Goal: Information Seeking & Learning: Understand process/instructions

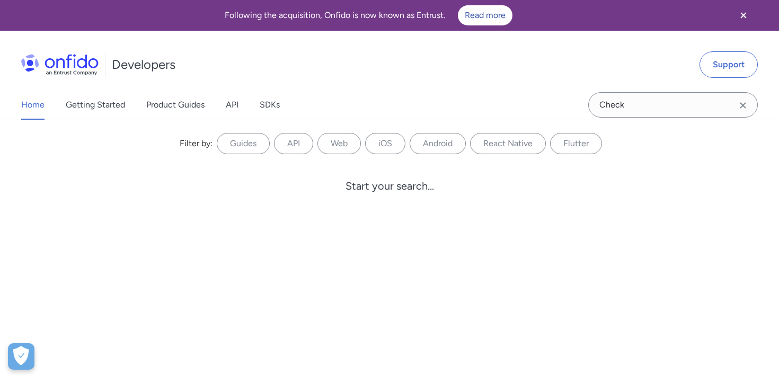
type input "Check"
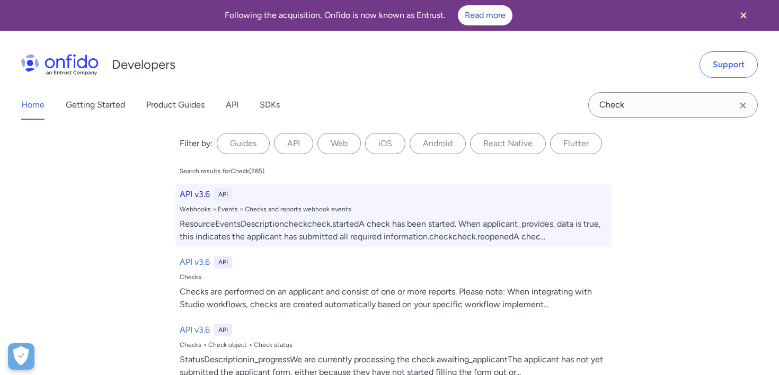
click at [312, 219] on div "ResourceEventsDescriptioncheckcheck.startedA check has been started. When appli…" at bounding box center [394, 230] width 428 height 25
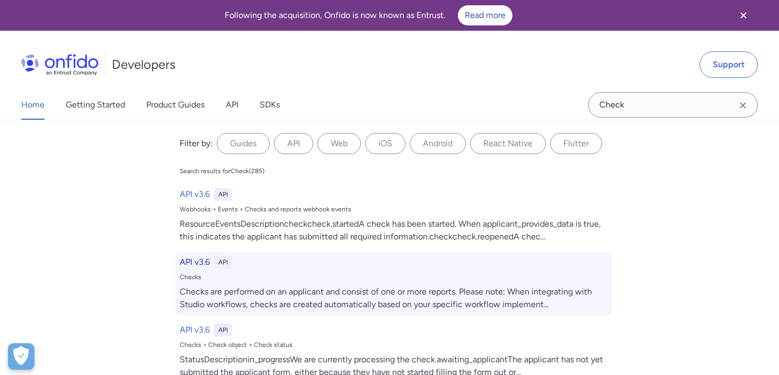
select select "http"
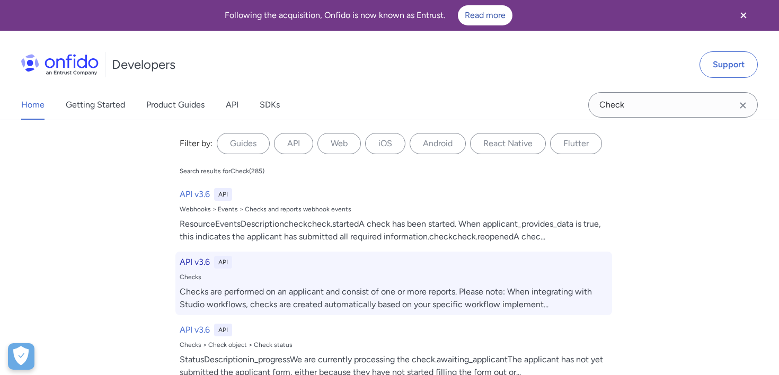
select select "http"
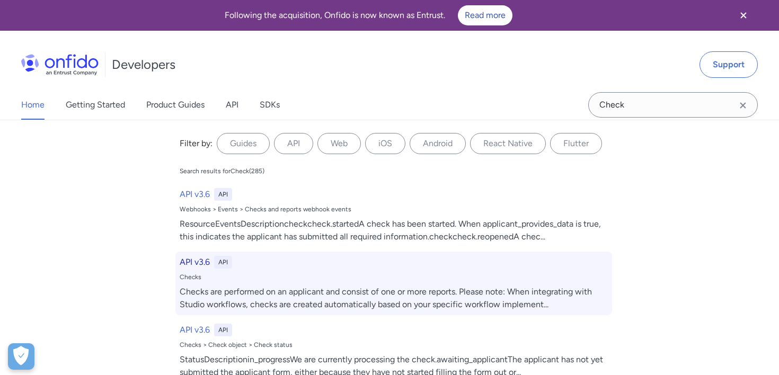
select select "http"
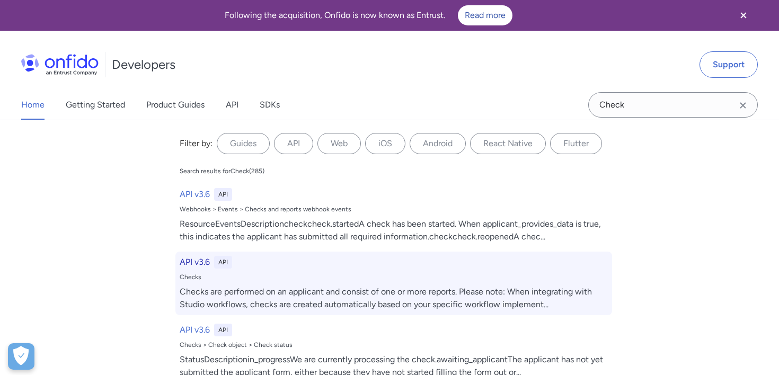
select select "http"
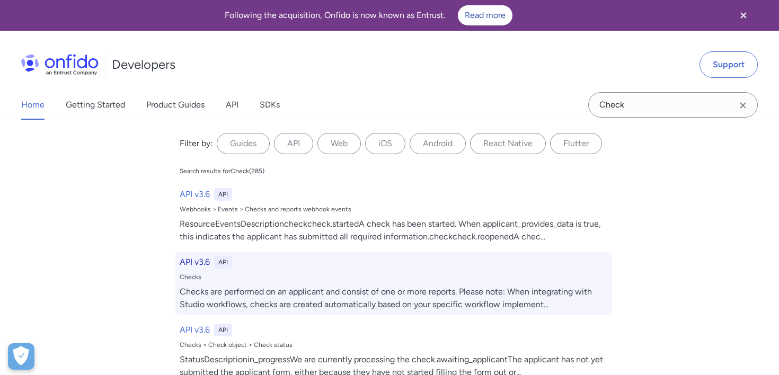
select select "http"
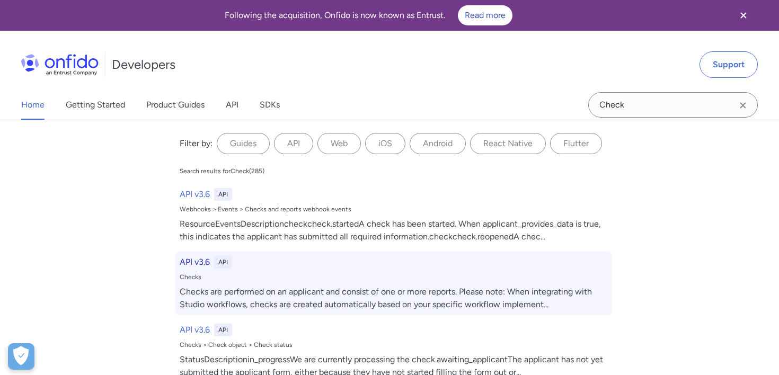
select select "http"
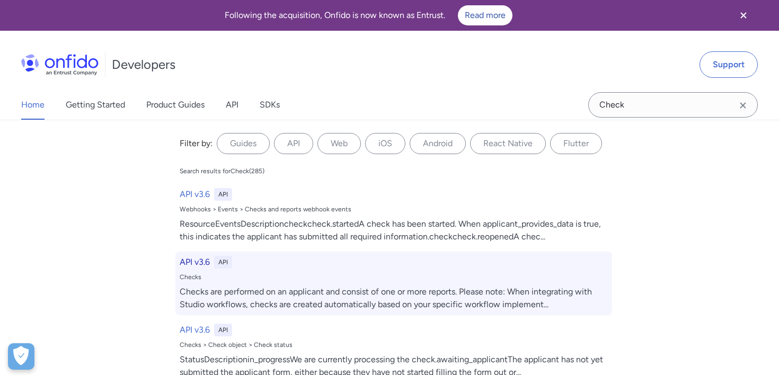
select select "http"
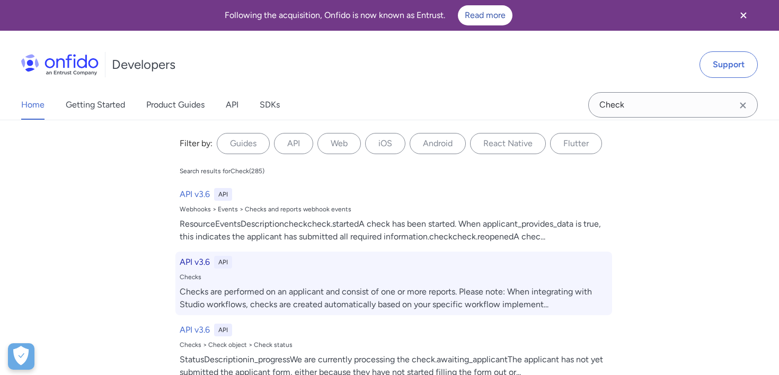
select select "http"
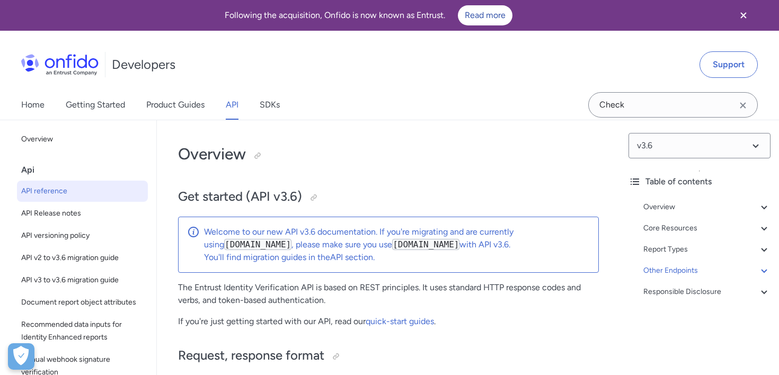
select select "3.6.0"
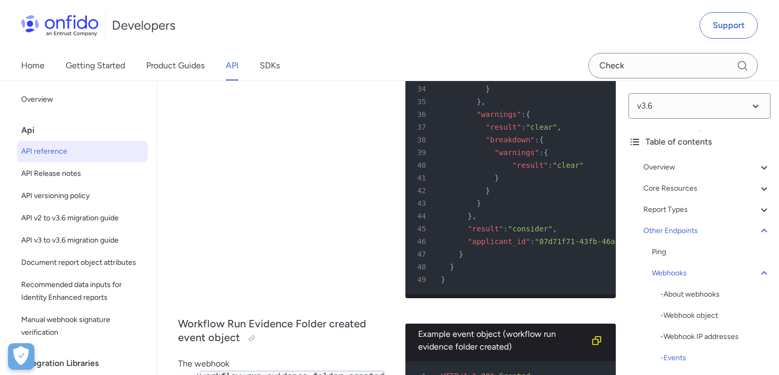
scroll to position [99772, 0]
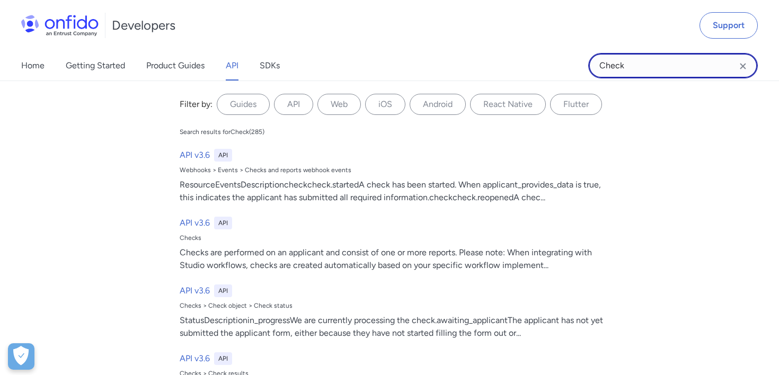
drag, startPoint x: 647, startPoint y: 70, endPoint x: 547, endPoint y: 61, distance: 100.5
click at [548, 61] on div "Home Getting Started Product Guides API SDKs Check Check Filter by: Guides API …" at bounding box center [389, 66] width 779 height 30
type input "create check"
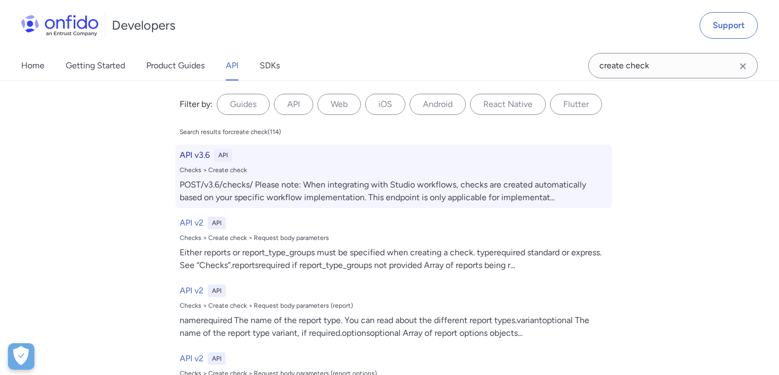
click at [387, 181] on div "POST/v3.6/checks/ Please note: When integrating with Studio workflows, checks a…" at bounding box center [394, 191] width 428 height 25
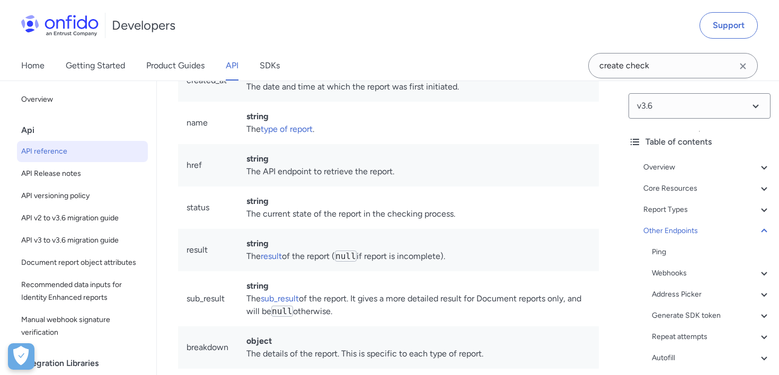
scroll to position [119608, 0]
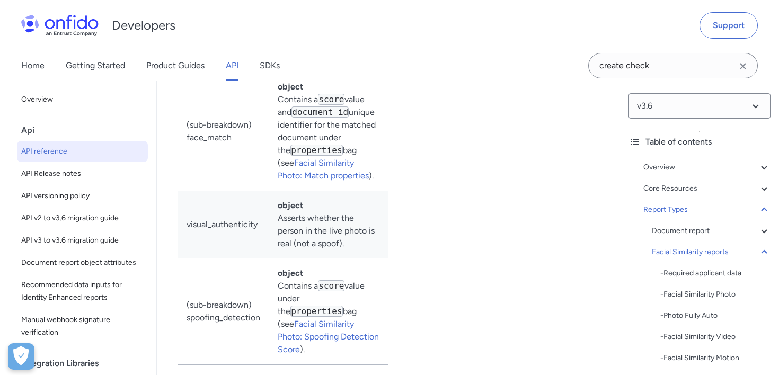
scroll to position [57593, 0]
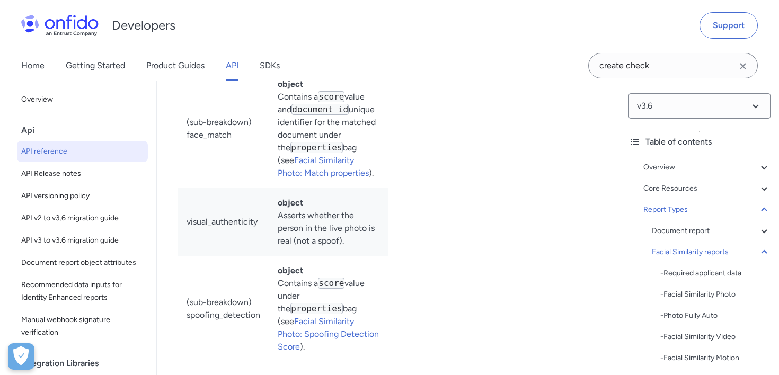
drag, startPoint x: 276, startPoint y: 257, endPoint x: 527, endPoint y: 252, distance: 251.3
copy code ""report_names": ["facial_similarity_motion"]"
